Goal: Entertainment & Leisure: Consume media (video, audio)

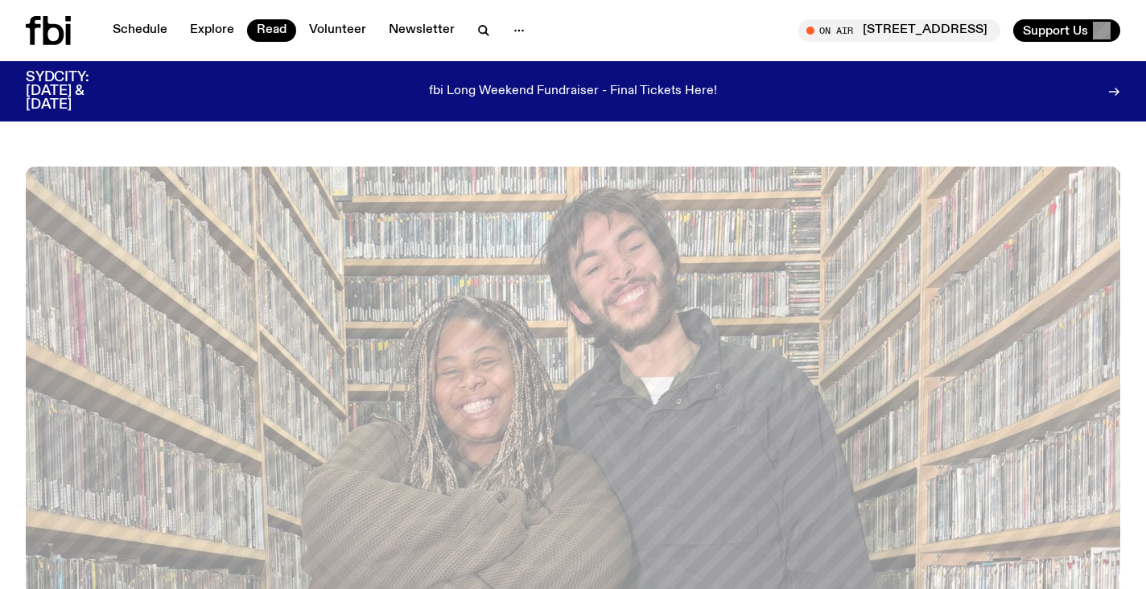
click at [639, 24] on div "On Air [STREET_ADDRESS][GEOGRAPHIC_DATA] in live Support Us" at bounding box center [850, 30] width 541 height 23
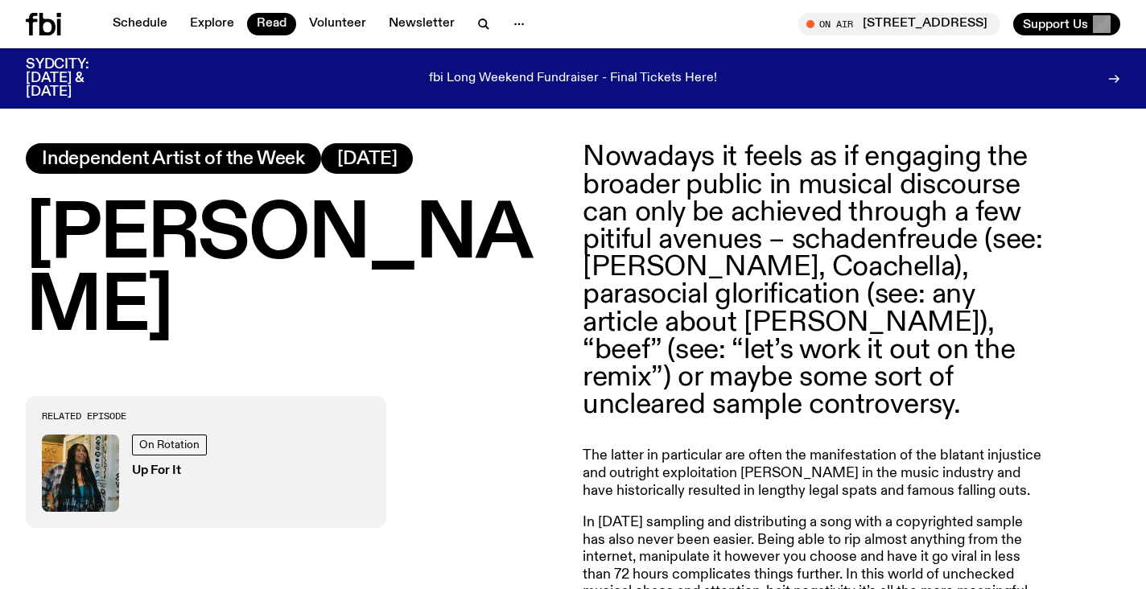
scroll to position [672, 0]
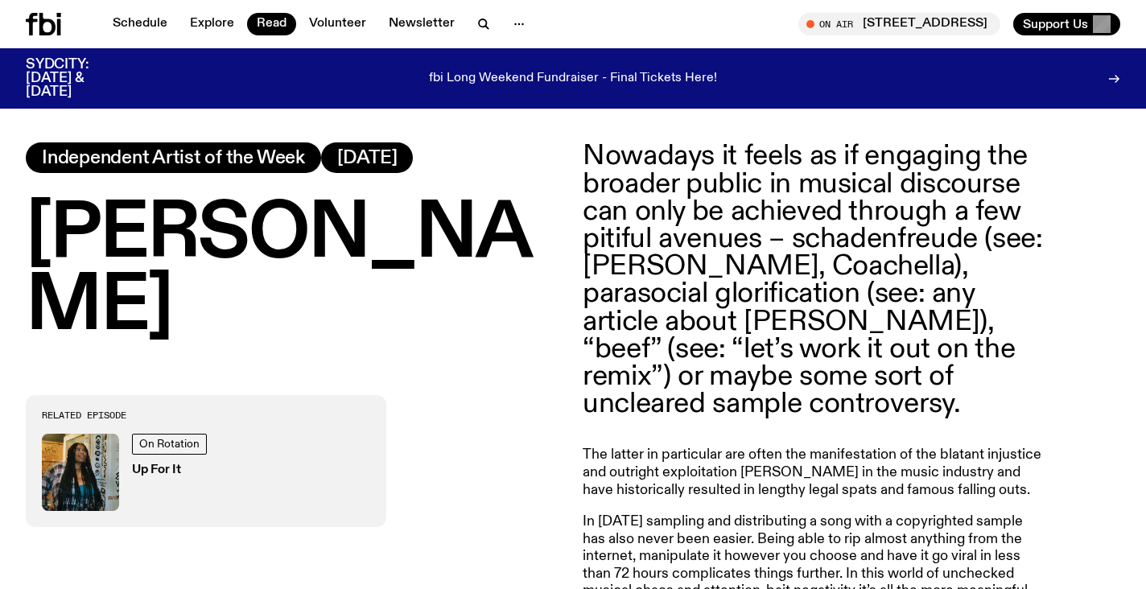
click at [162, 464] on h3 "Up For It" at bounding box center [172, 470] width 80 height 12
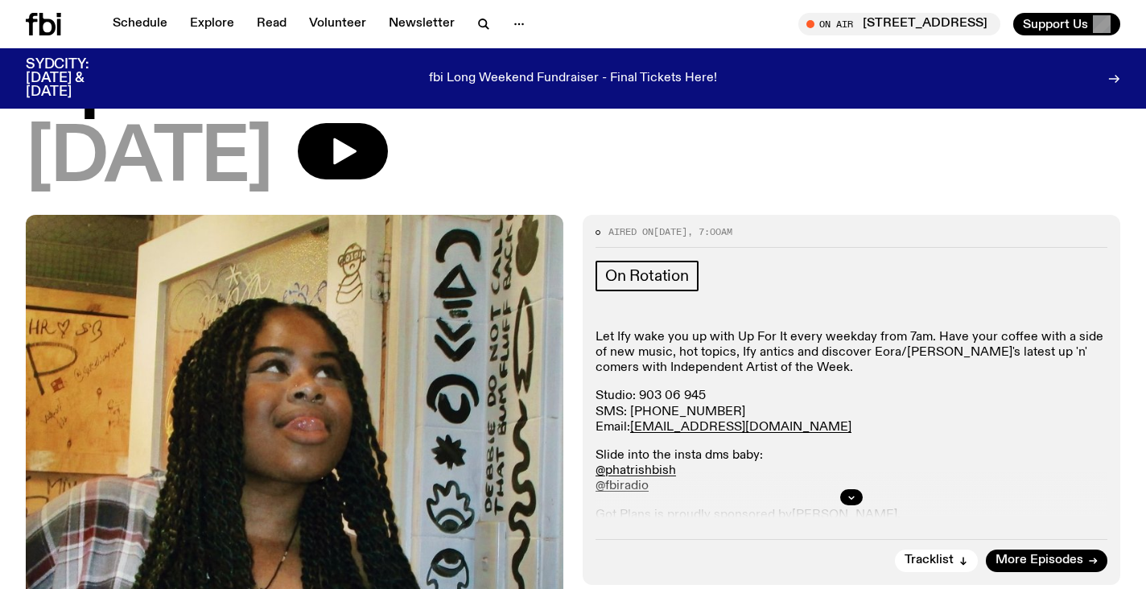
scroll to position [105, 0]
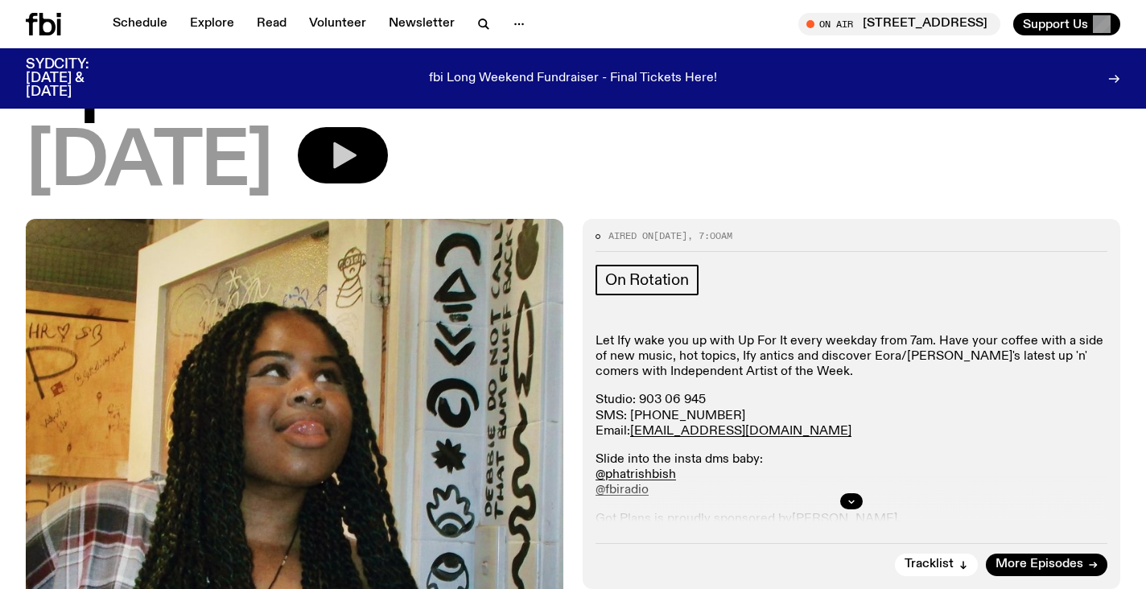
click at [357, 155] on icon "button" at bounding box center [344, 155] width 23 height 27
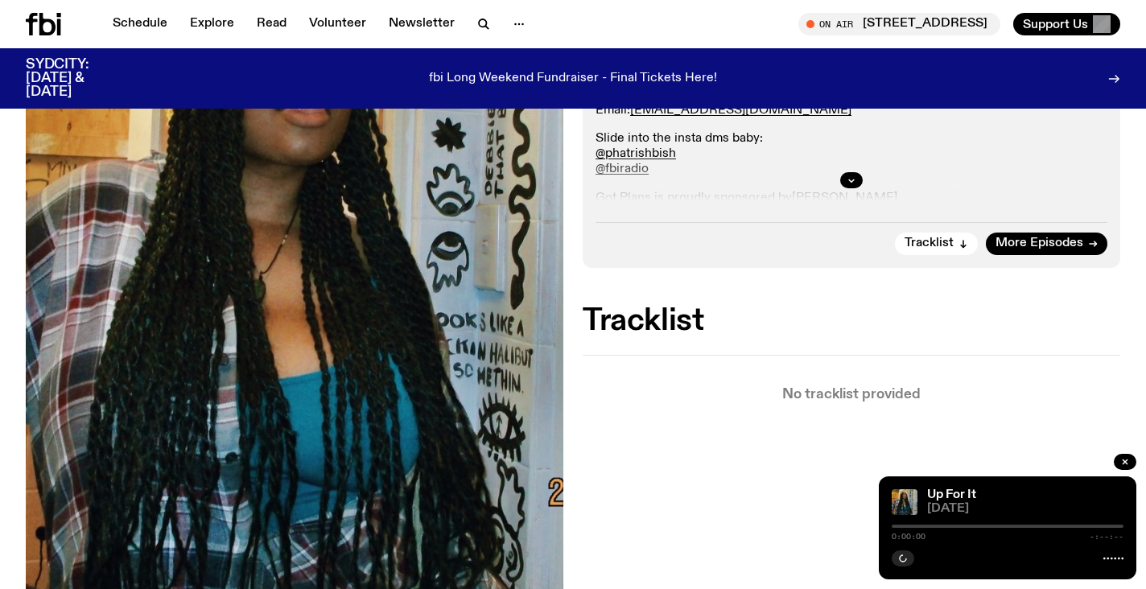
scroll to position [0, 0]
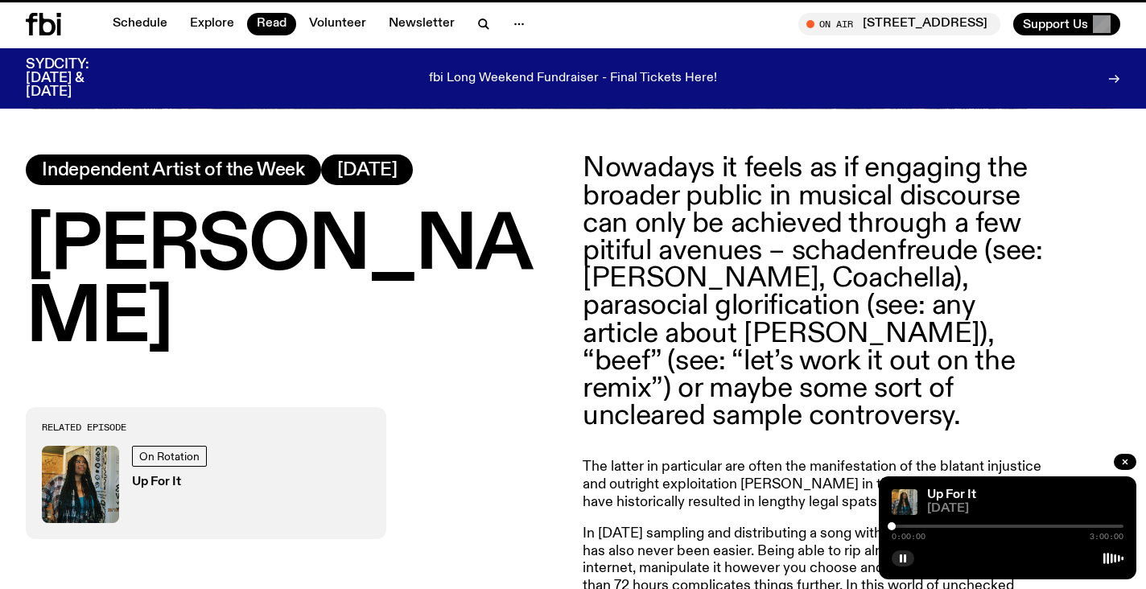
scroll to position [659, 0]
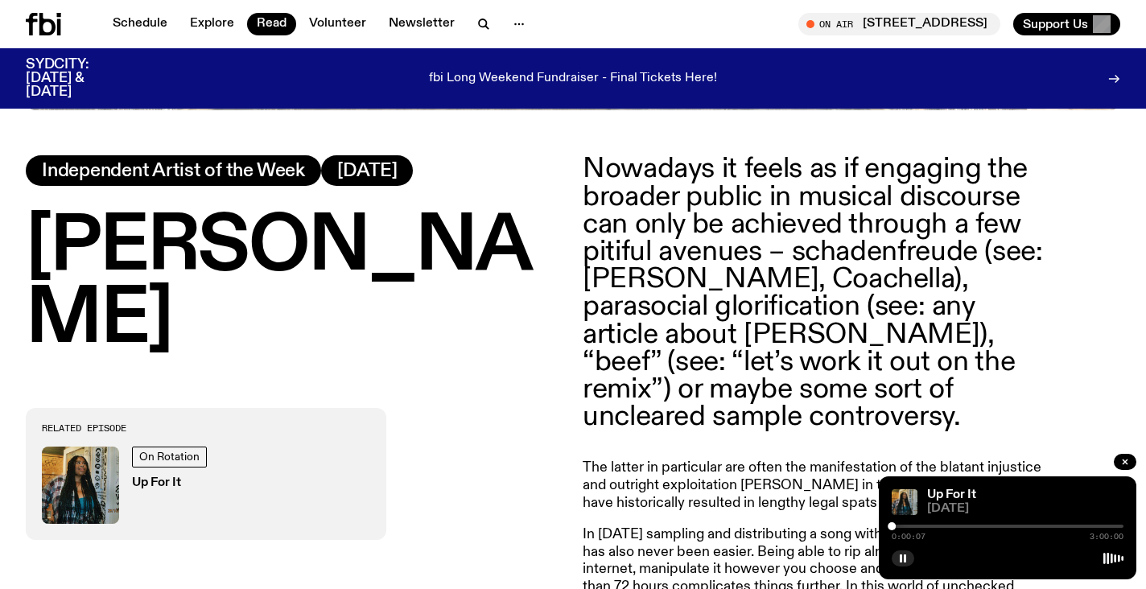
click at [1026, 410] on p "Nowadays it feels as if engaging the broader public in musical discourse can on…" at bounding box center [815, 292] width 464 height 275
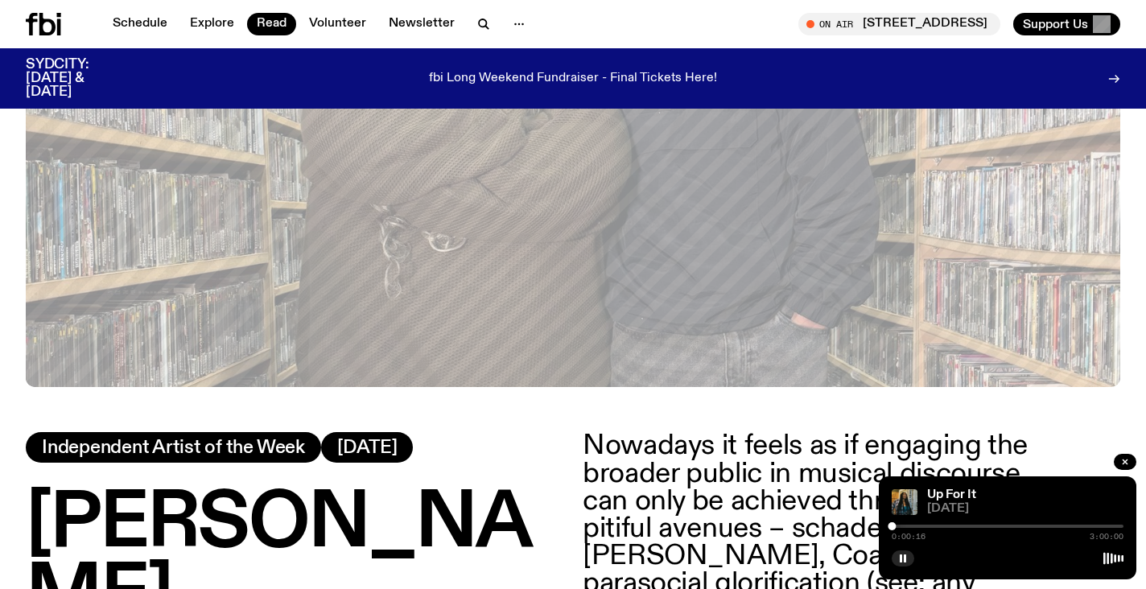
scroll to position [0, 0]
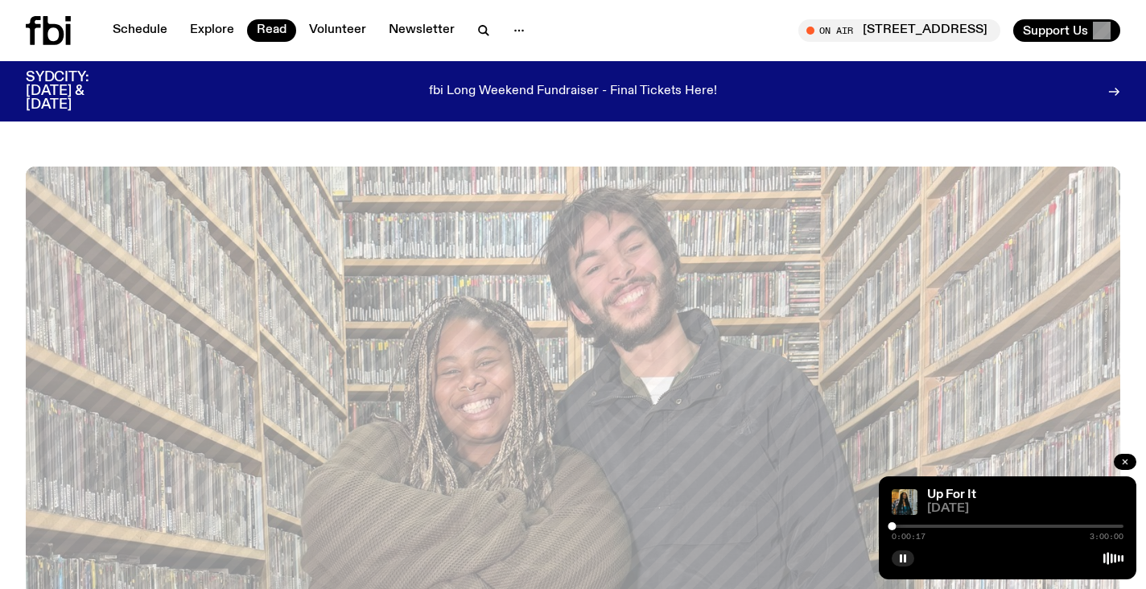
click at [1125, 460] on icon "button" at bounding box center [1126, 462] width 10 height 10
